Goal: Task Accomplishment & Management: Manage account settings

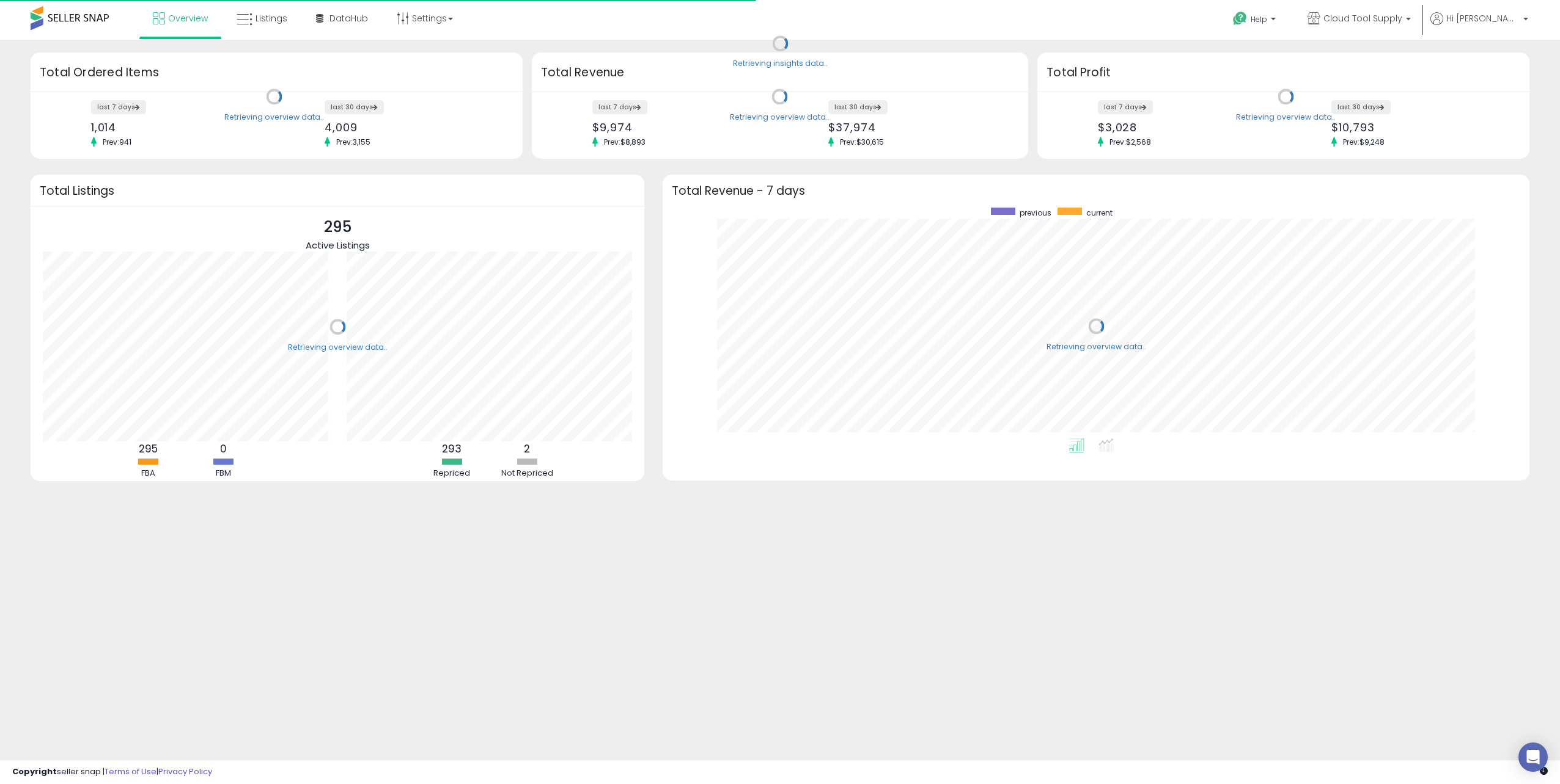
scroll to position [231, 842]
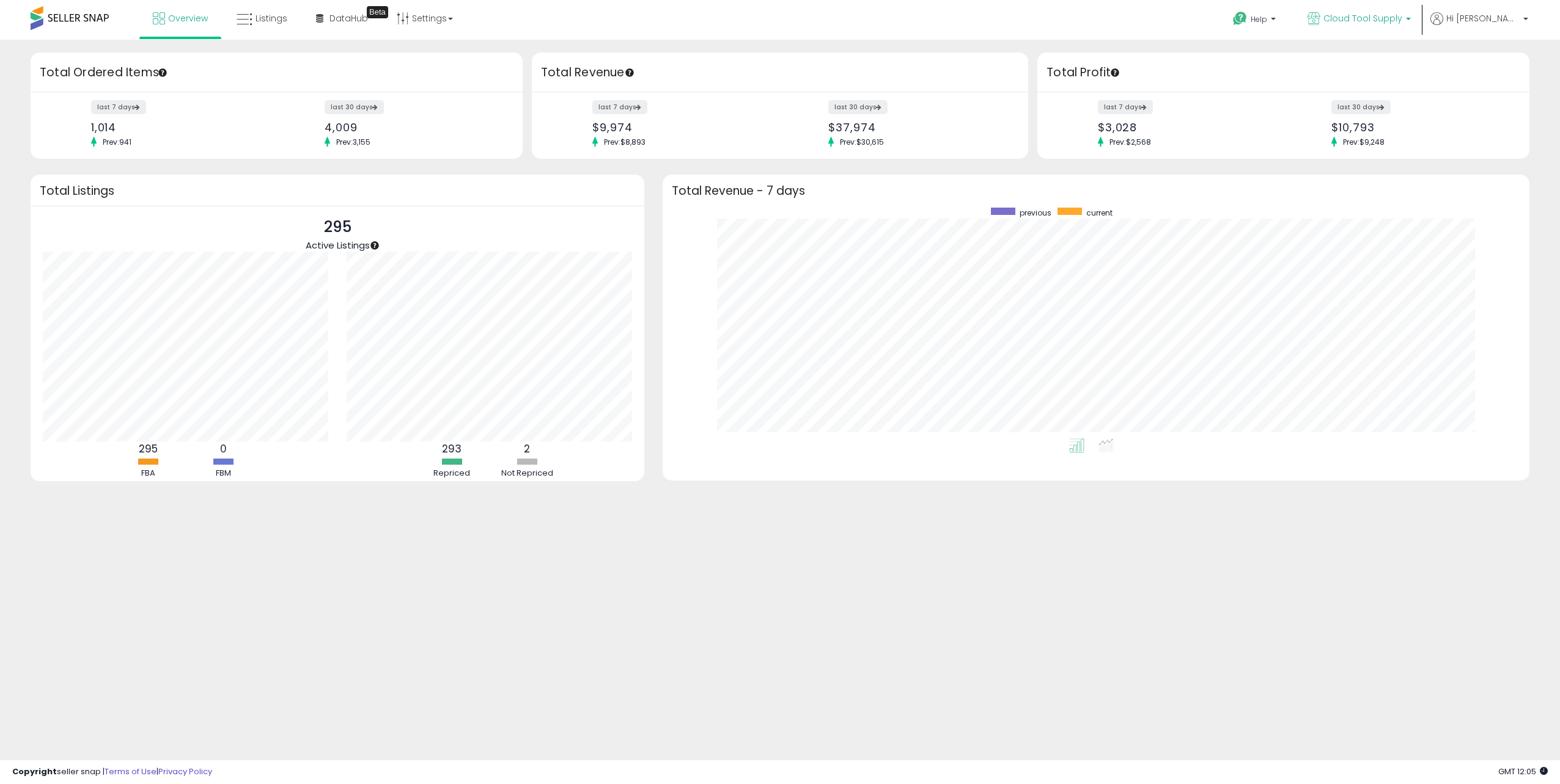
click at [1402, 17] on span "Cloud Tool Supply" at bounding box center [1362, 18] width 79 height 12
click at [438, 25] on link "Settings" at bounding box center [424, 18] width 74 height 37
click at [1501, 20] on span "Hi [PERSON_NAME]" at bounding box center [1482, 18] width 73 height 12
click at [1499, 67] on link "Account" at bounding box center [1500, 65] width 32 height 12
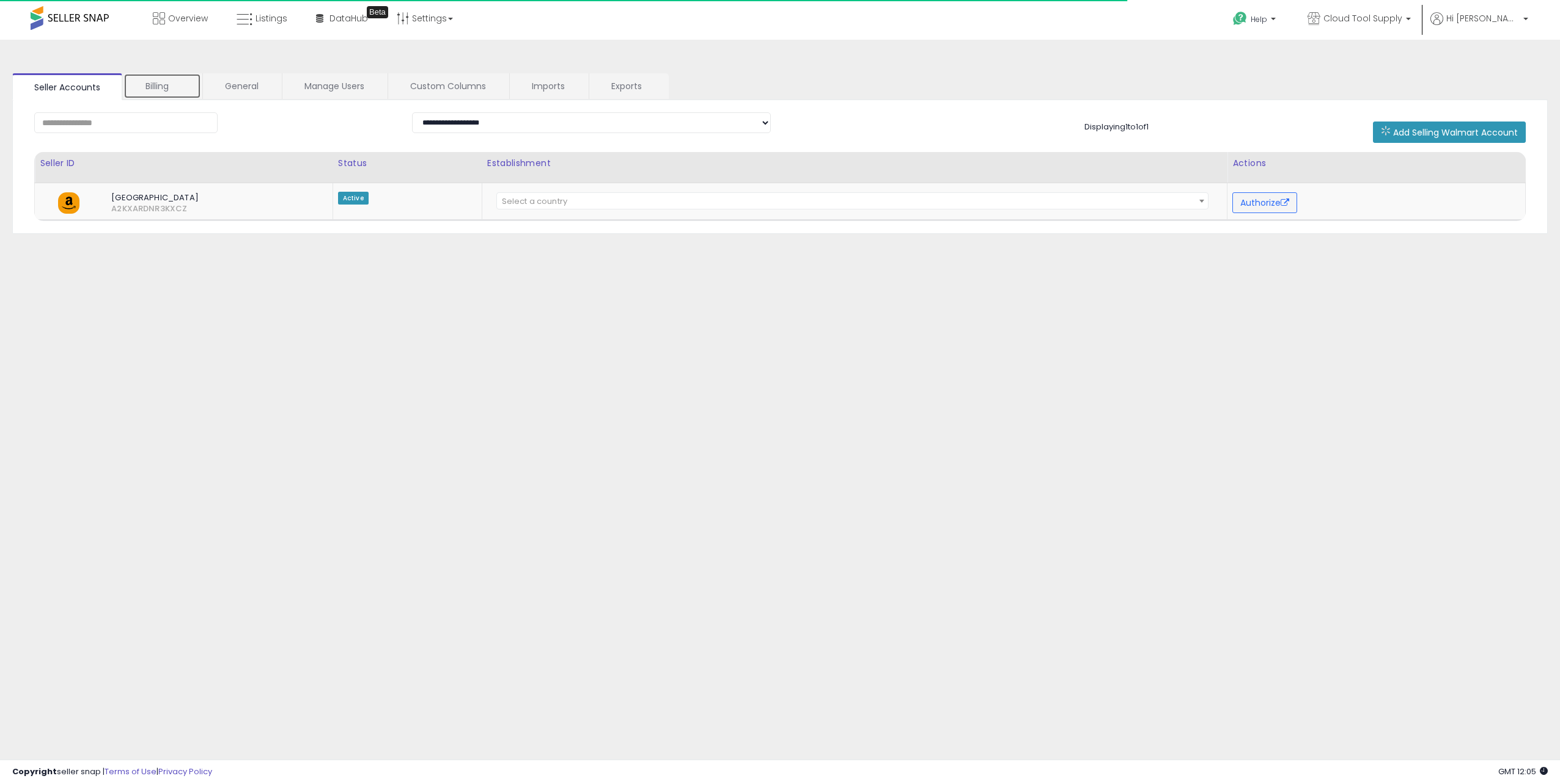
click at [145, 90] on link "Billing" at bounding box center [162, 86] width 78 height 26
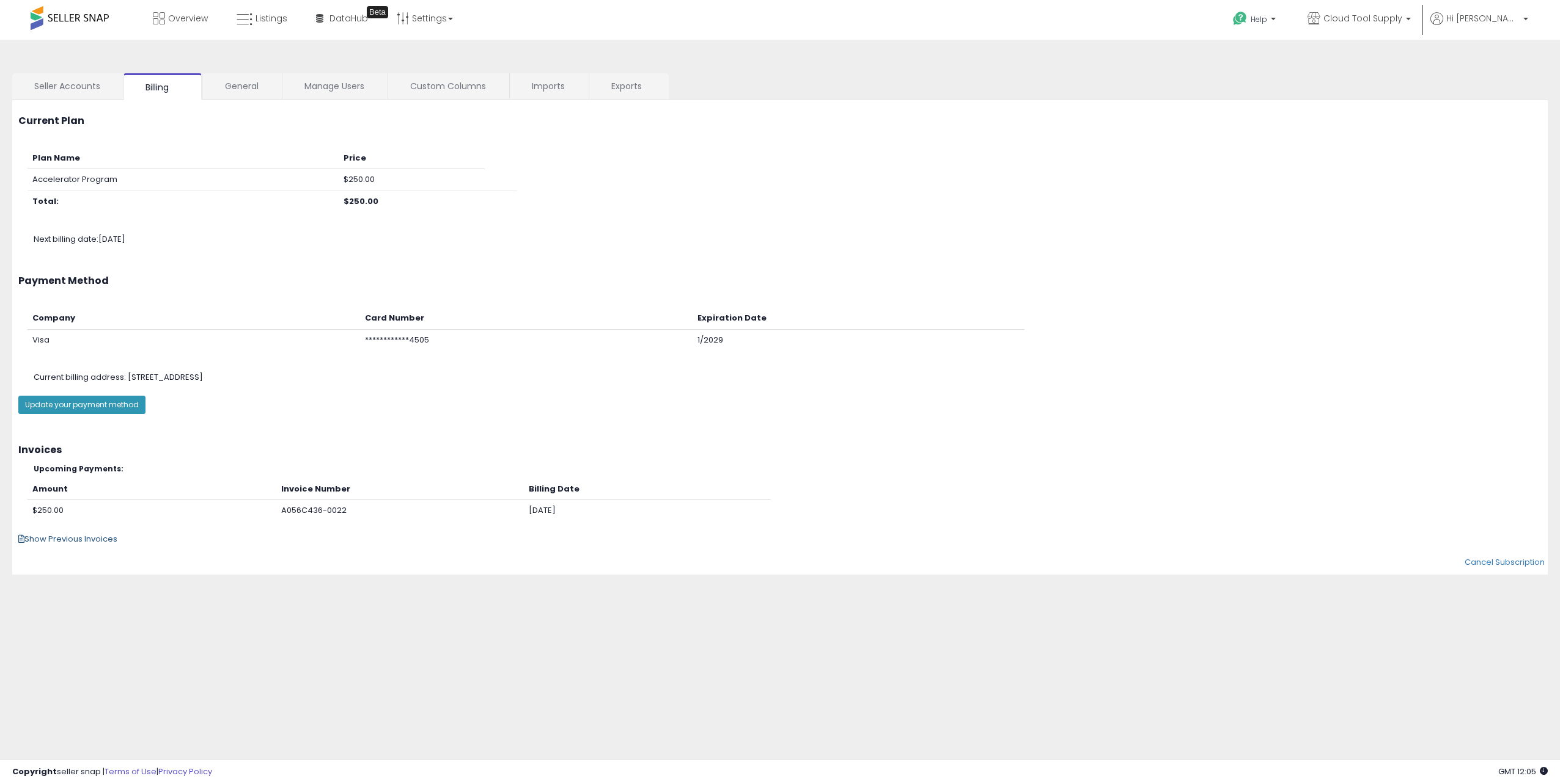
click at [77, 535] on span "Show Previous Invoices" at bounding box center [67, 539] width 99 height 12
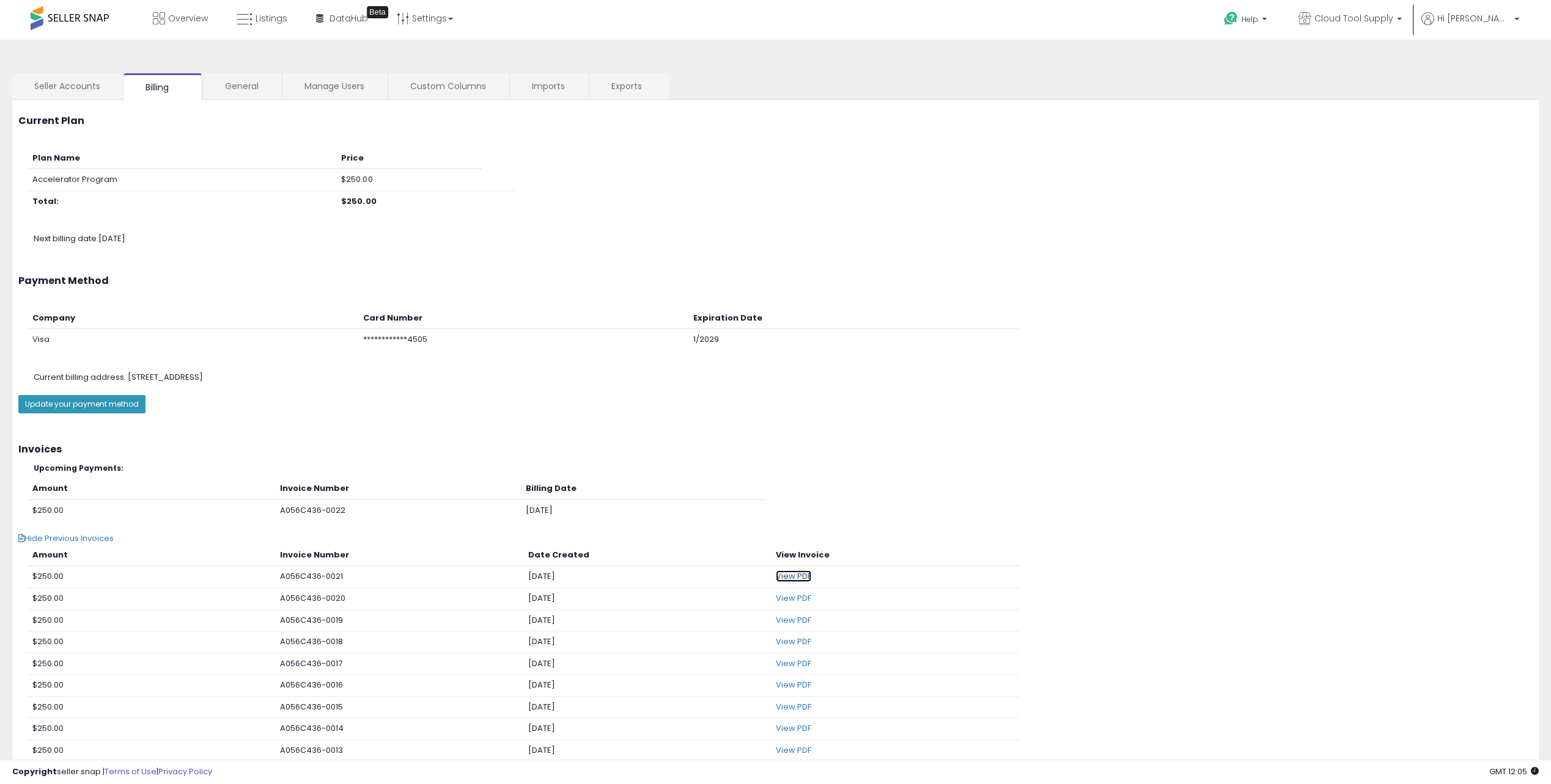
click at [791, 572] on link "View PDF" at bounding box center [794, 577] width 36 height 12
